Goal: Task Accomplishment & Management: Use online tool/utility

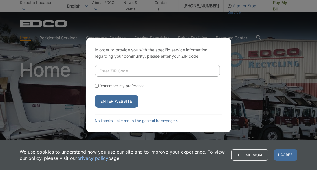
click at [109, 66] on input "Enter ZIP Code" at bounding box center [157, 71] width 125 height 12
type input "92078"
click at [95, 95] on button "Enter Website" at bounding box center [116, 101] width 43 height 13
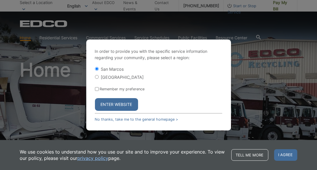
click at [120, 104] on button "Enter Website" at bounding box center [116, 104] width 43 height 13
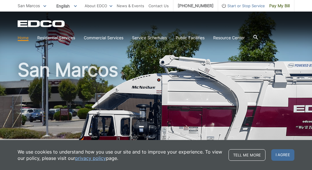
click at [275, 5] on span "Pay My Bill" at bounding box center [279, 6] width 21 height 6
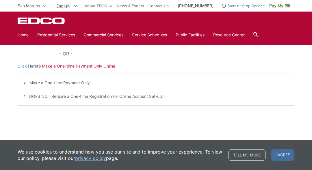
scroll to position [193, 0]
